Goal: Find specific page/section: Find specific page/section

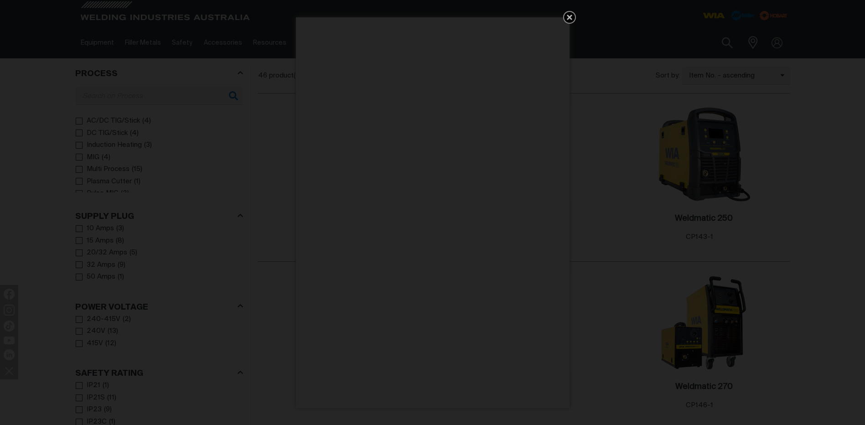
click at [571, 19] on icon "Get 5 WIA Welding Guides Free!" at bounding box center [569, 17] width 5 height 5
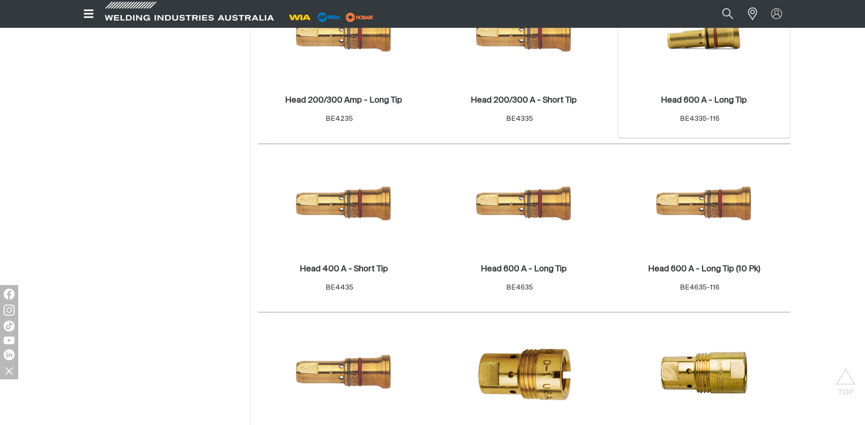
scroll to position [365, 0]
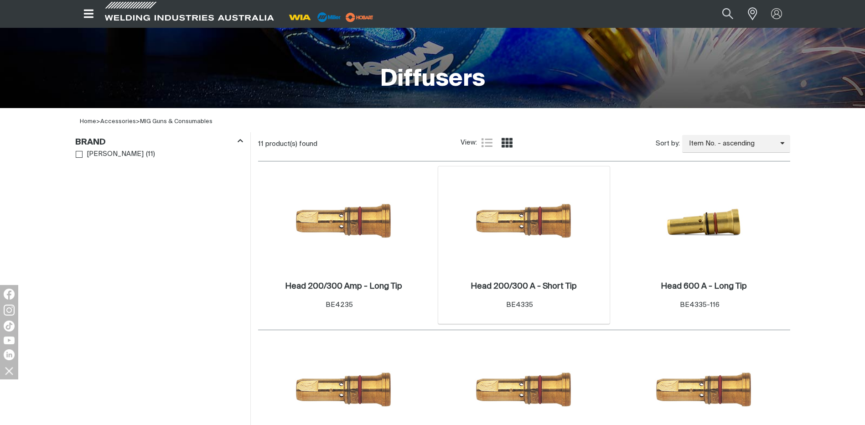
scroll to position [228, 0]
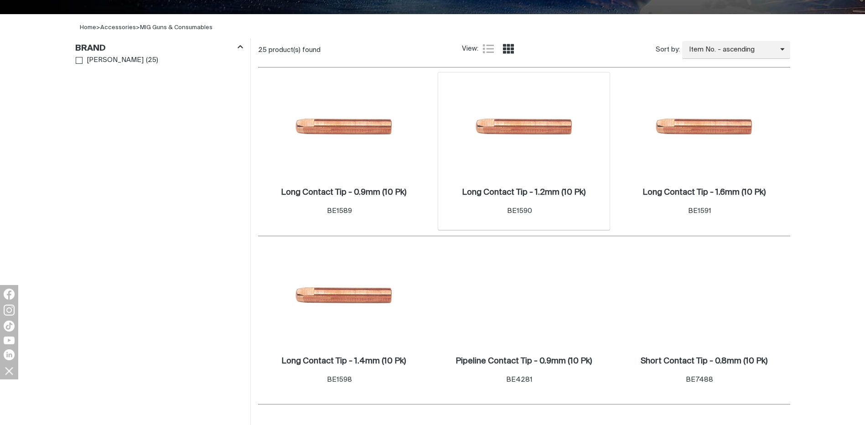
scroll to position [273, 0]
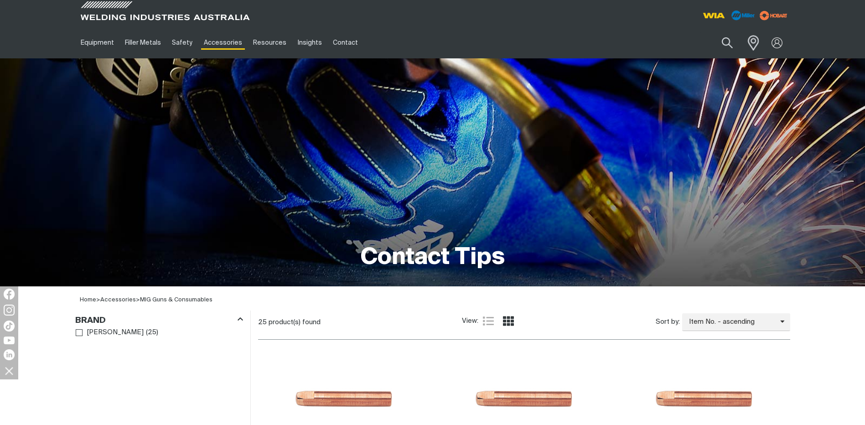
click at [750, 40] on span at bounding box center [751, 42] width 20 height 19
